Goal: Check status

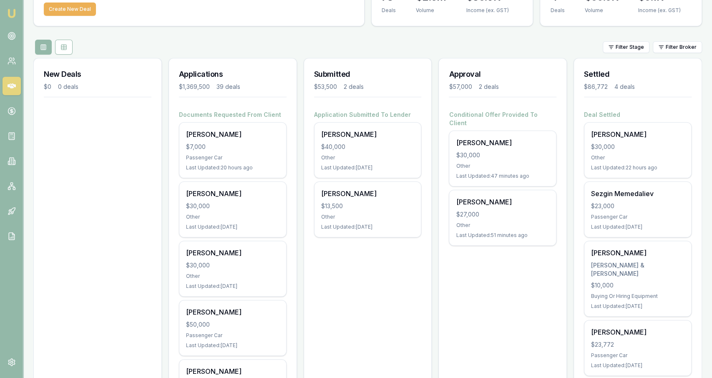
scroll to position [60, 0]
click at [8, 40] on icon at bounding box center [12, 36] width 8 height 8
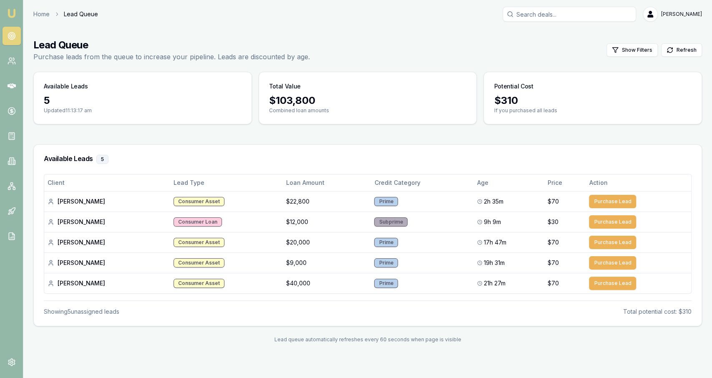
click at [371, 166] on div "Available Leads 5" at bounding box center [367, 159] width 667 height 29
